Goal: Task Accomplishment & Management: Manage account settings

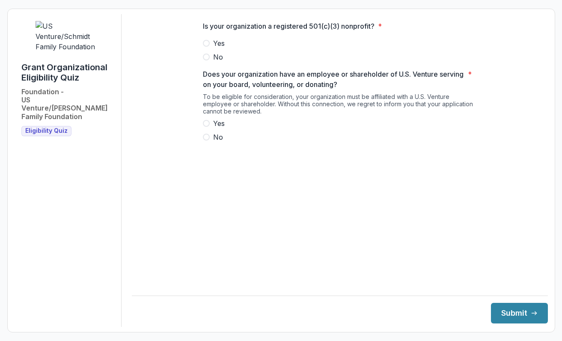
click at [203, 47] on span at bounding box center [206, 43] width 7 height 7
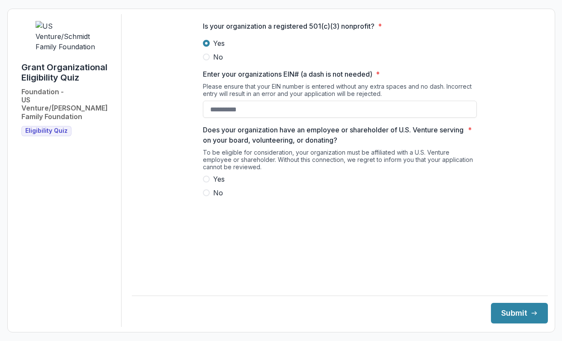
click at [222, 198] on span "No" at bounding box center [218, 192] width 10 height 10
click at [520, 312] on button "Submit" at bounding box center [519, 313] width 57 height 21
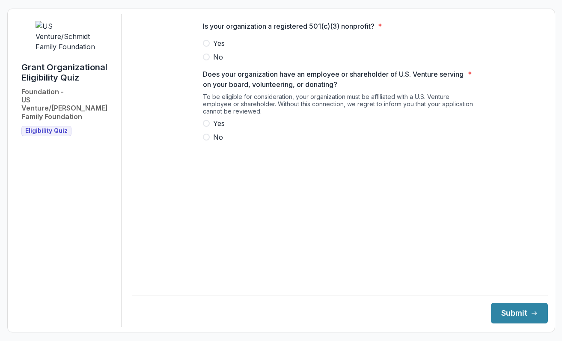
click at [206, 47] on span at bounding box center [206, 43] width 7 height 7
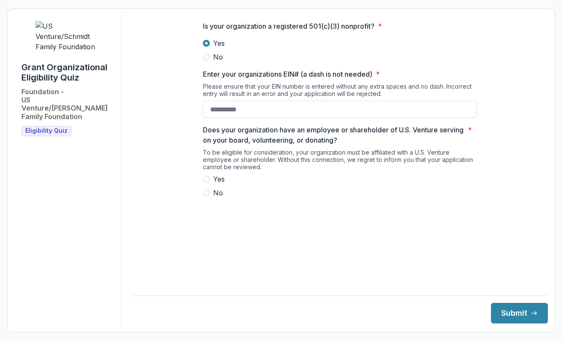
click at [220, 184] on span "Yes" at bounding box center [219, 179] width 12 height 10
click at [217, 118] on input "Enter your organizations EIN# (a dash is not needed) *" at bounding box center [340, 109] width 274 height 17
type input "**********"
click at [526, 305] on button "Submit" at bounding box center [519, 313] width 57 height 21
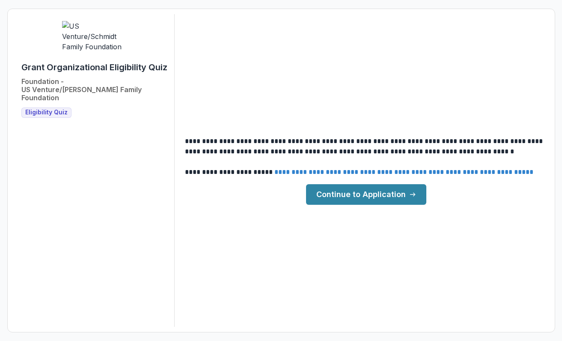
click at [401, 201] on link "Continue to Application" at bounding box center [366, 194] width 120 height 21
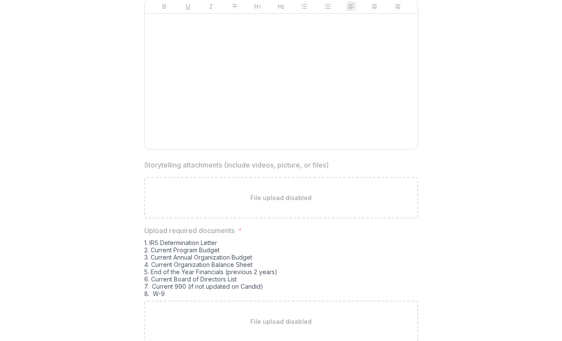
scroll to position [2401, 0]
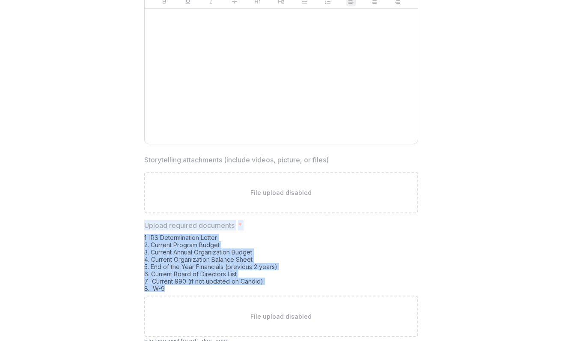
drag, startPoint x: 177, startPoint y: 263, endPoint x: 142, endPoint y: 198, distance: 73.9
drag, startPoint x: 142, startPoint y: 198, endPoint x: 166, endPoint y: 216, distance: 30.5
copy div "Upload required documents * 1. IRS Determination Letter 2. Current Program Budg…"
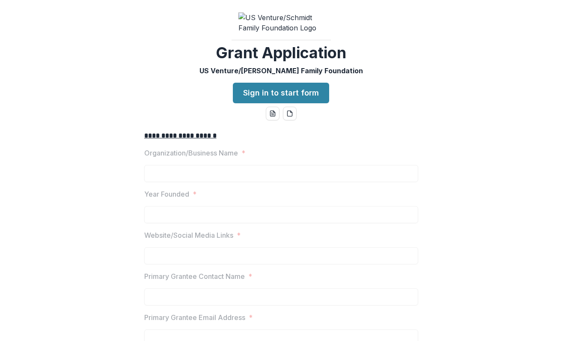
scroll to position [0, 0]
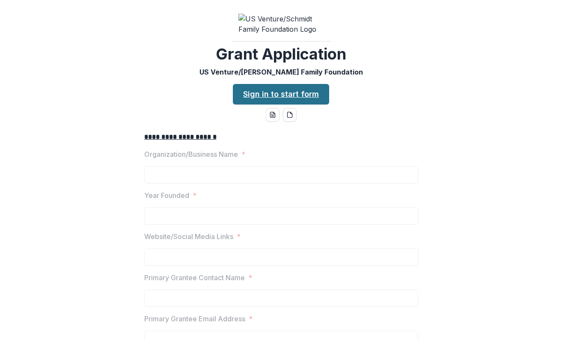
click at [314, 104] on link "Sign in to start form" at bounding box center [281, 94] width 96 height 21
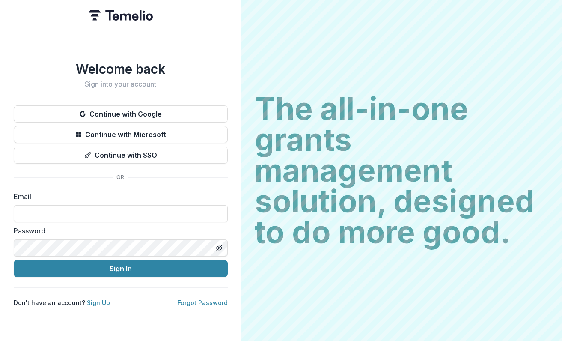
click at [130, 219] on form "Email Password Sign In" at bounding box center [121, 234] width 214 height 86
click at [130, 212] on input at bounding box center [121, 213] width 214 height 17
type input "**********"
click at [14, 260] on button "Sign In" at bounding box center [121, 268] width 214 height 17
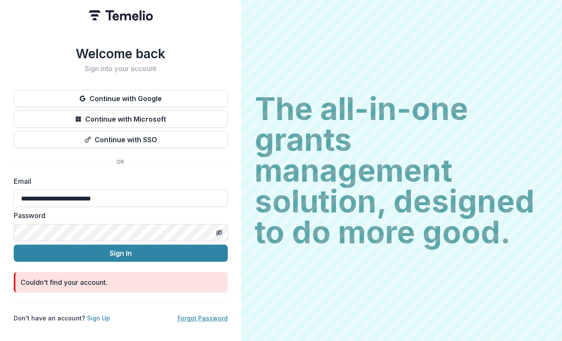
click at [211, 315] on link "Forgot Password" at bounding box center [203, 317] width 50 height 7
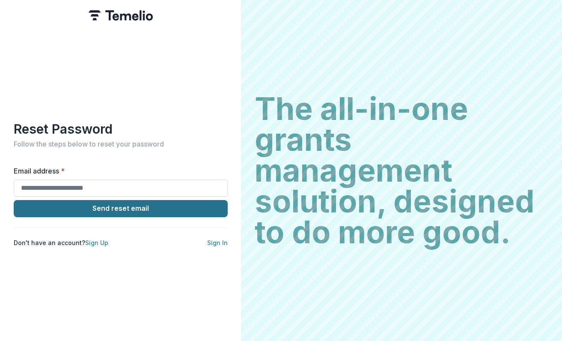
click at [159, 200] on button "Send reset email" at bounding box center [121, 208] width 214 height 17
type input "**********"
click at [106, 205] on button "Send reset email" at bounding box center [121, 208] width 214 height 17
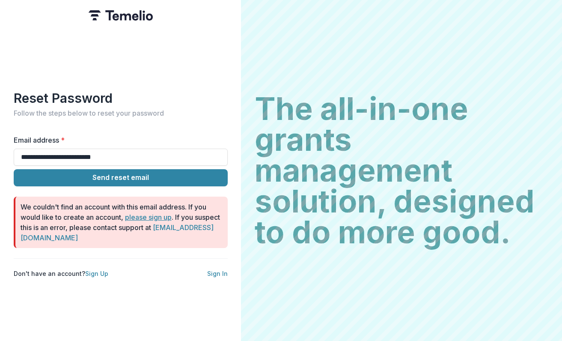
click at [148, 213] on link "please sign up" at bounding box center [148, 217] width 47 height 9
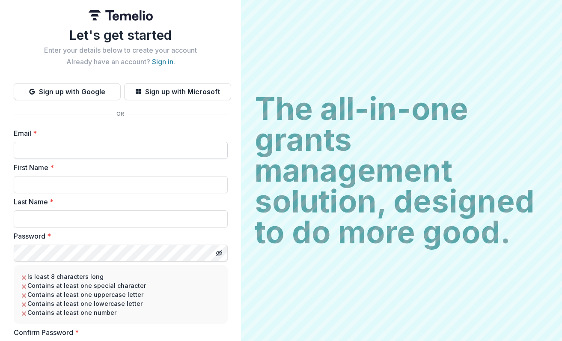
click at [122, 154] on input "Email *" at bounding box center [121, 150] width 214 height 17
type input "**********"
type input "*****"
type input "****"
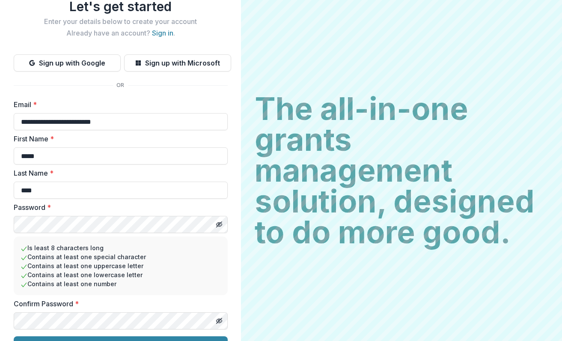
scroll to position [48, 0]
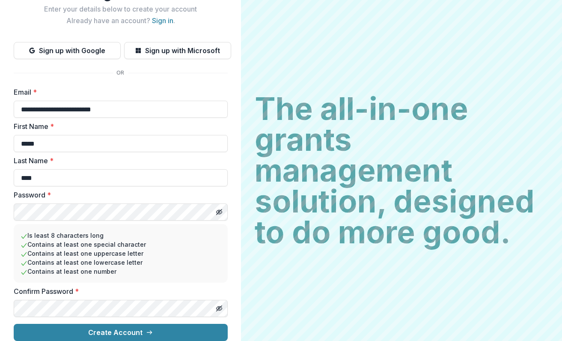
click at [202, 258] on li "Contains at least one lowercase letter" at bounding box center [121, 262] width 200 height 9
click at [14, 323] on button "Create Account" at bounding box center [121, 331] width 214 height 17
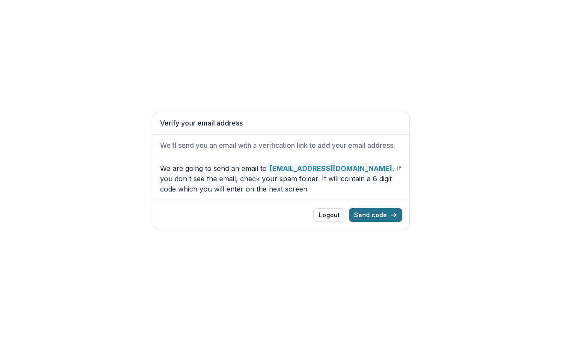
click at [377, 213] on button "Send code" at bounding box center [375, 215] width 53 height 14
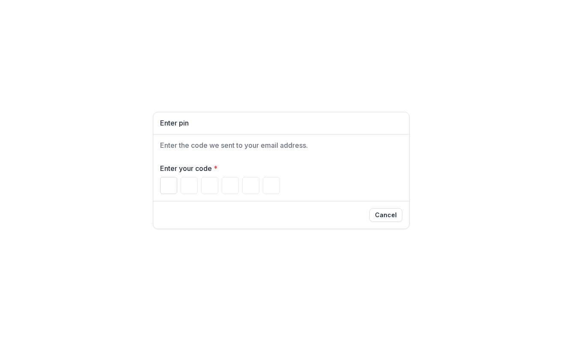
paste input "******"
type input "*"
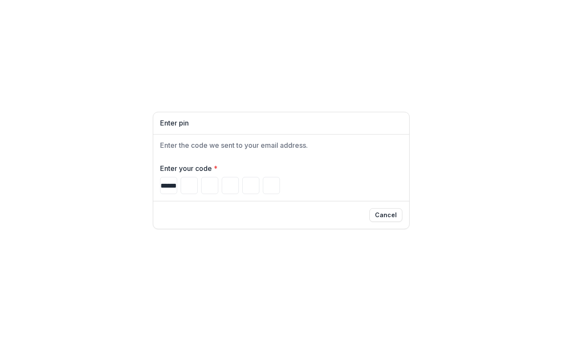
type input "*"
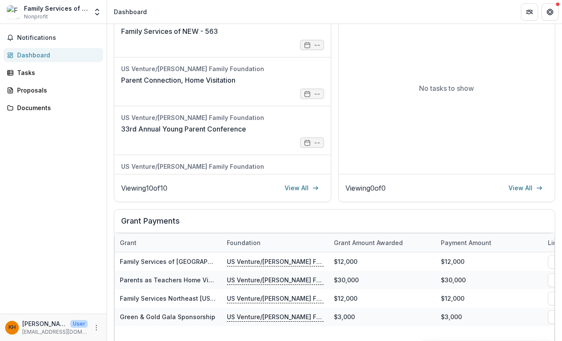
scroll to position [214, 0]
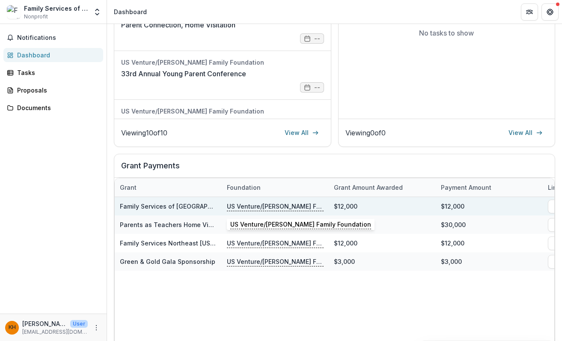
click at [257, 207] on p "US Venture/[PERSON_NAME] Family Foundation" at bounding box center [275, 205] width 97 height 9
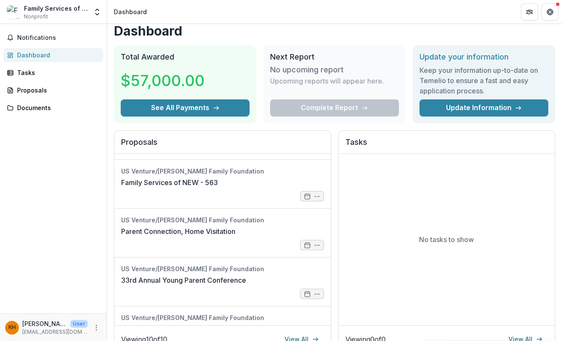
scroll to position [0, 0]
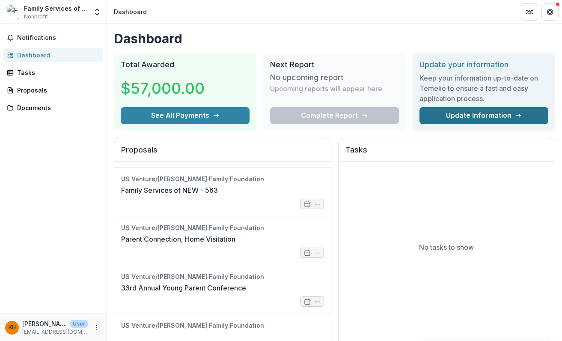
click at [520, 118] on link "Update Information" at bounding box center [483, 115] width 129 height 17
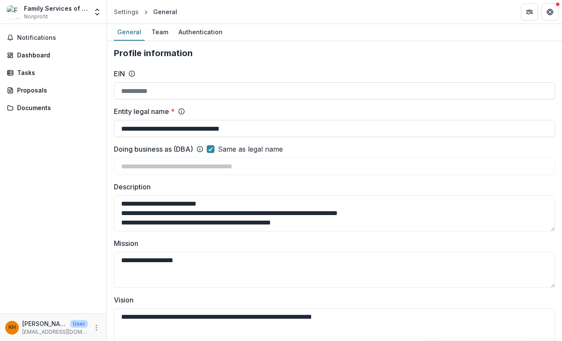
type input "**********"
click at [163, 33] on div "Team" at bounding box center [160, 32] width 24 height 12
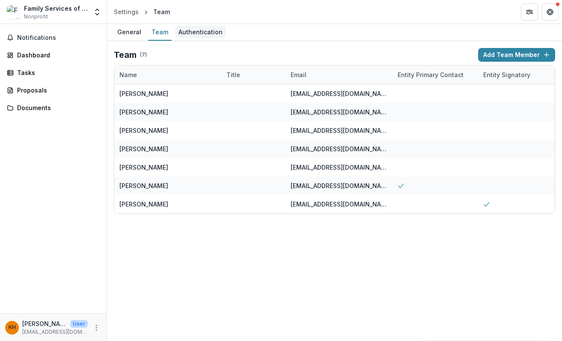
click at [195, 34] on div "Authentication" at bounding box center [200, 32] width 51 height 12
click at [129, 33] on div "General" at bounding box center [129, 32] width 31 height 12
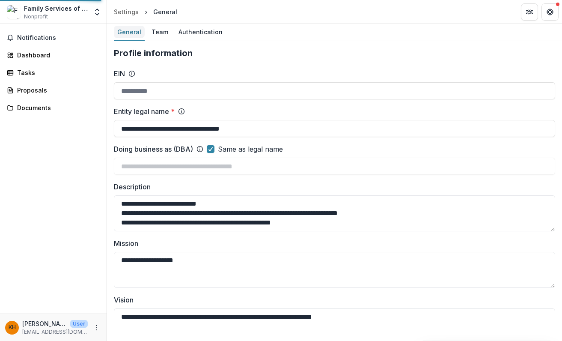
type input "**********"
click at [19, 69] on div "Tasks" at bounding box center [56, 72] width 79 height 9
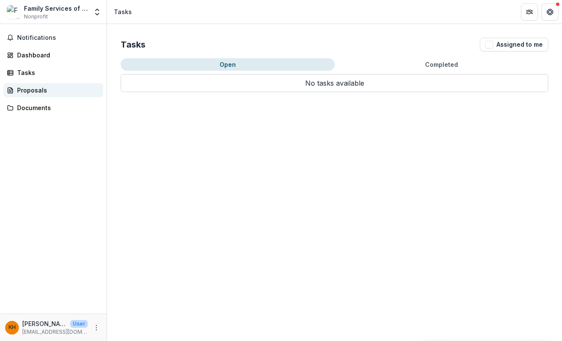
click at [15, 89] on link "Proposals" at bounding box center [53, 90] width 100 height 14
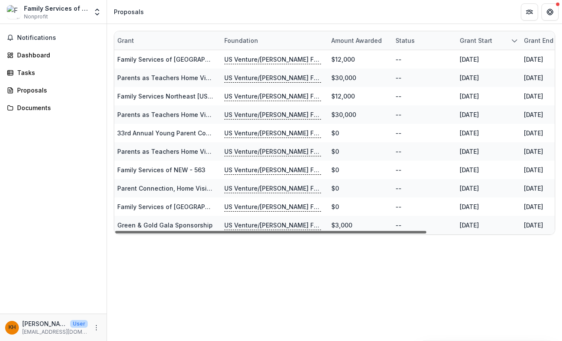
scroll to position [0, 45]
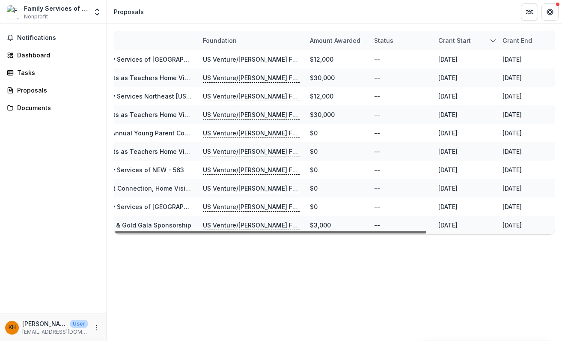
drag, startPoint x: 303, startPoint y: 230, endPoint x: 335, endPoint y: 229, distance: 32.1
click at [335, 231] on div at bounding box center [270, 232] width 311 height 3
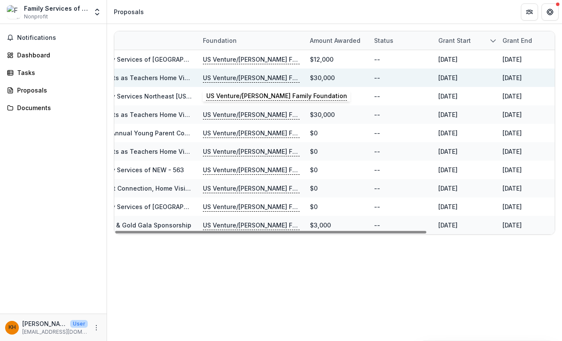
click at [281, 75] on p "US Venture/[PERSON_NAME] Family Foundation" at bounding box center [251, 77] width 97 height 9
click at [284, 254] on div "Grant Foundation Amount awarded Status Grant start Grant end Due Date Report Du…" at bounding box center [334, 182] width 455 height 317
click at [39, 107] on div "Documents" at bounding box center [56, 107] width 79 height 9
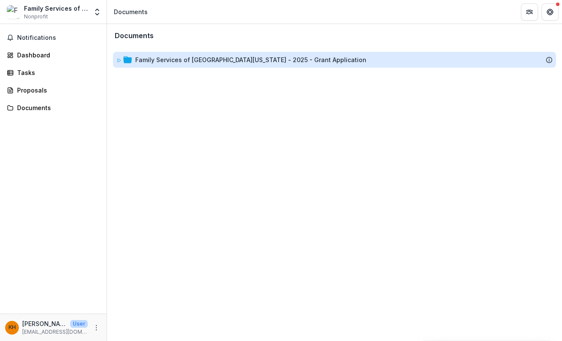
click at [216, 60] on div "Family Services of Northeast Wisconsin - 2025 - Grant Application" at bounding box center [250, 59] width 231 height 9
